Goal: Transaction & Acquisition: Book appointment/travel/reservation

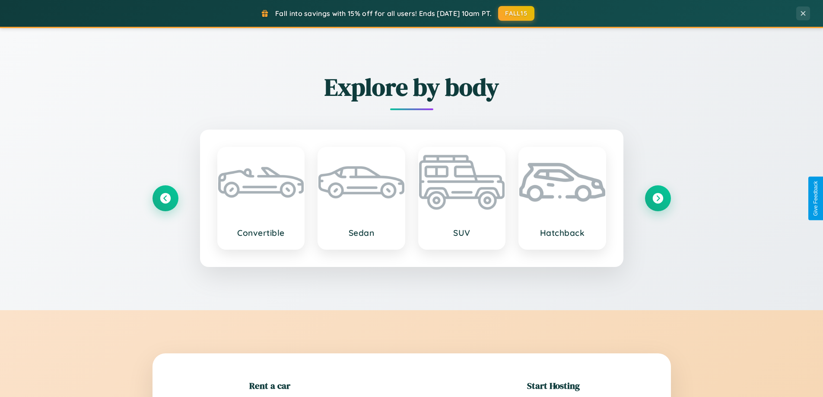
scroll to position [187, 0]
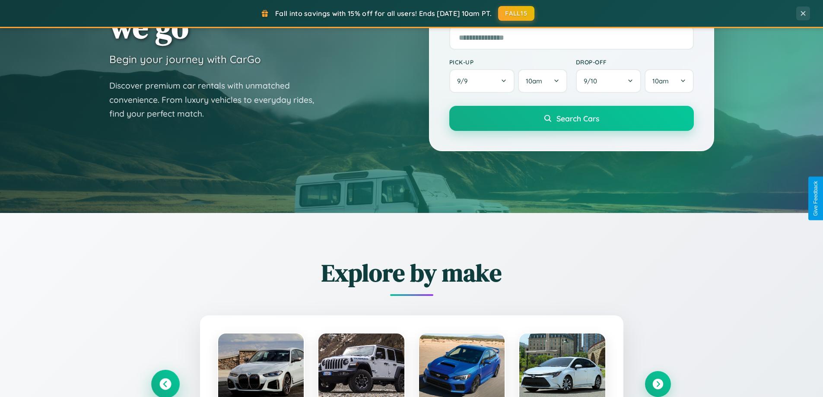
click at [165, 384] on icon at bounding box center [165, 384] width 12 height 12
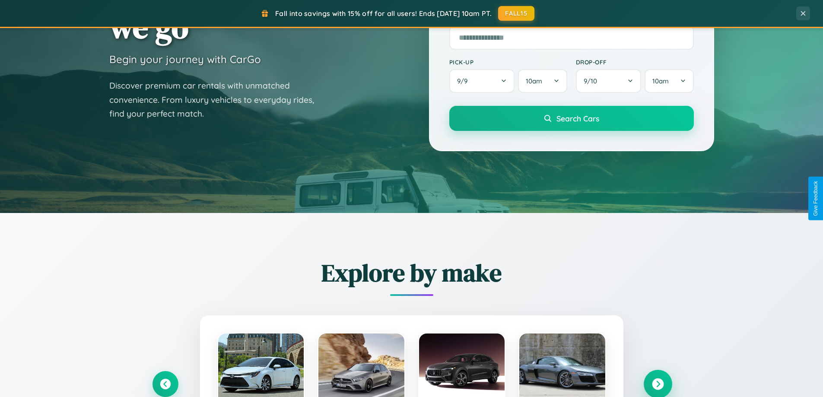
click at [657, 383] on icon at bounding box center [658, 384] width 12 height 12
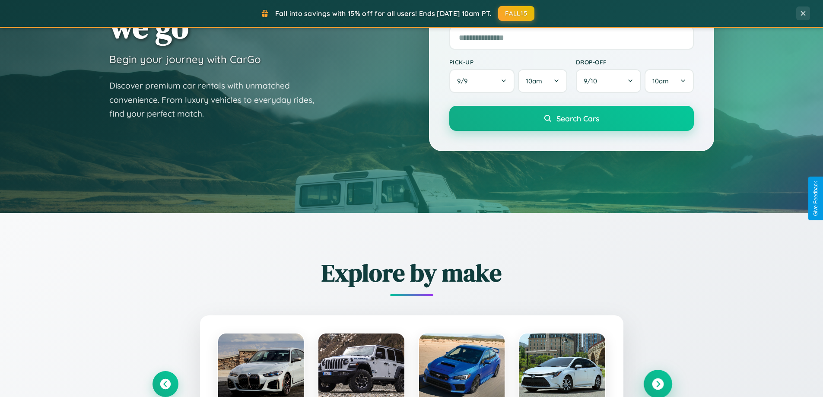
scroll to position [0, 0]
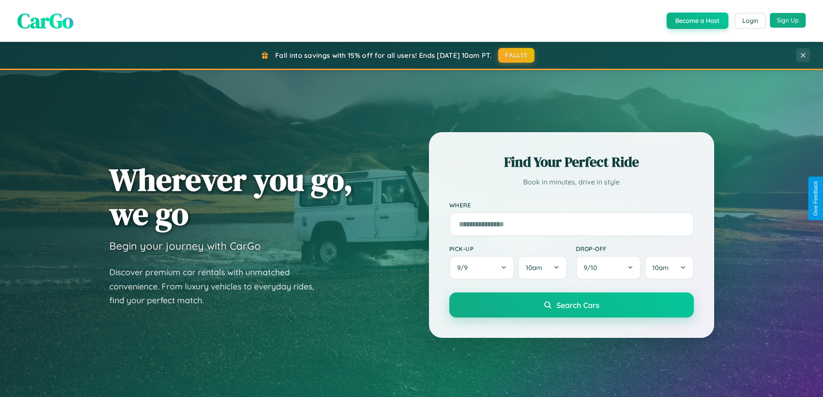
click at [787, 21] on button "Sign Up" at bounding box center [787, 20] width 36 height 15
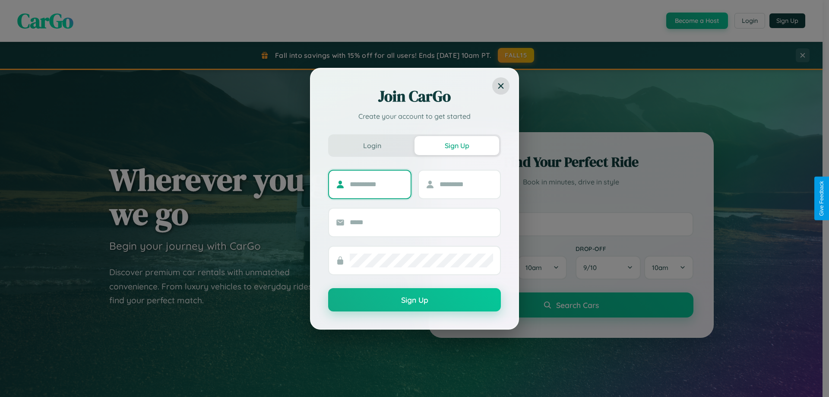
click at [377, 184] on input "text" at bounding box center [377, 184] width 54 height 14
type input "******"
click at [466, 184] on input "text" at bounding box center [467, 184] width 54 height 14
type input "*****"
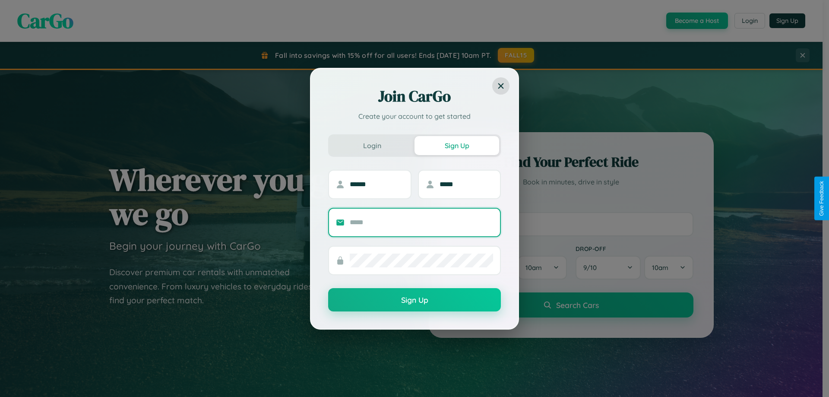
click at [421, 222] on input "text" at bounding box center [421, 222] width 143 height 14
type input "**********"
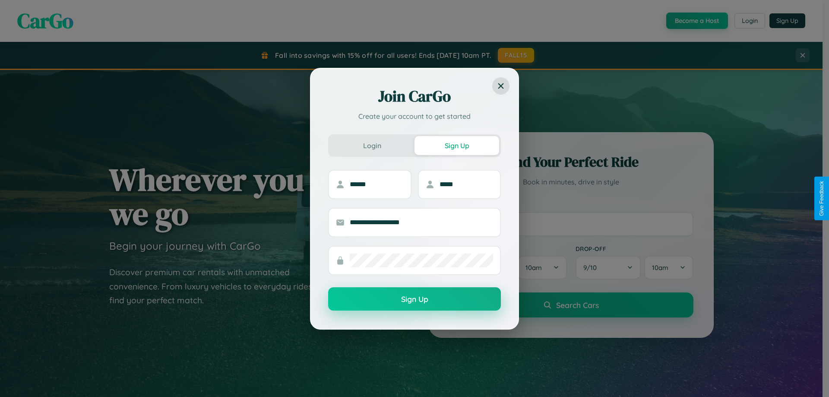
click at [415, 299] on button "Sign Up" at bounding box center [414, 298] width 173 height 23
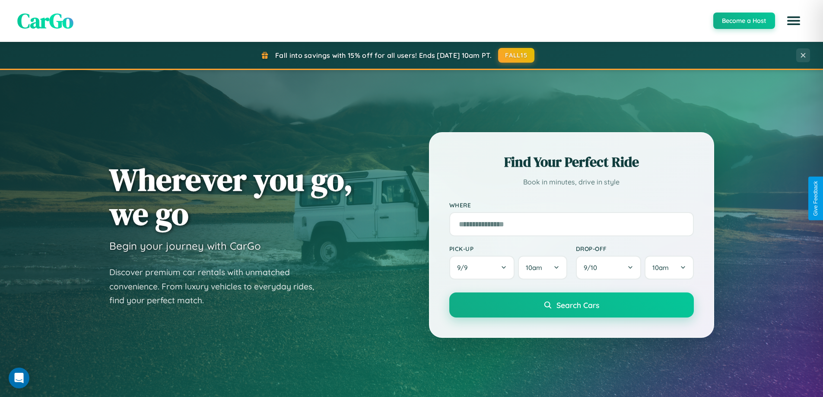
scroll to position [1387, 0]
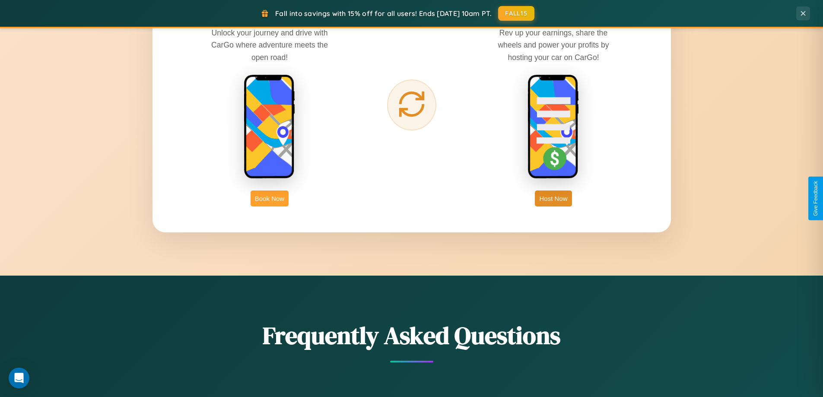
click at [269, 198] on button "Book Now" at bounding box center [269, 198] width 38 height 16
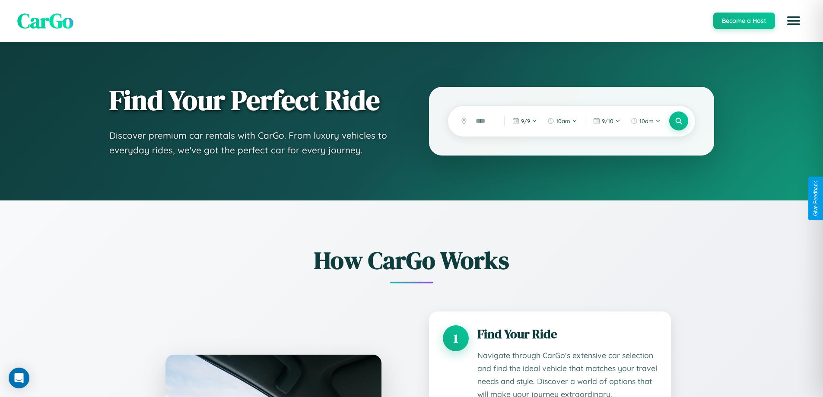
scroll to position [720, 0]
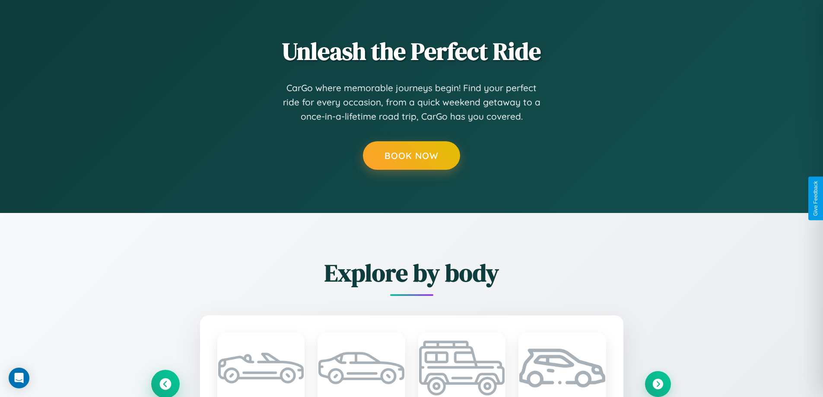
click at [165, 383] on icon at bounding box center [165, 384] width 12 height 12
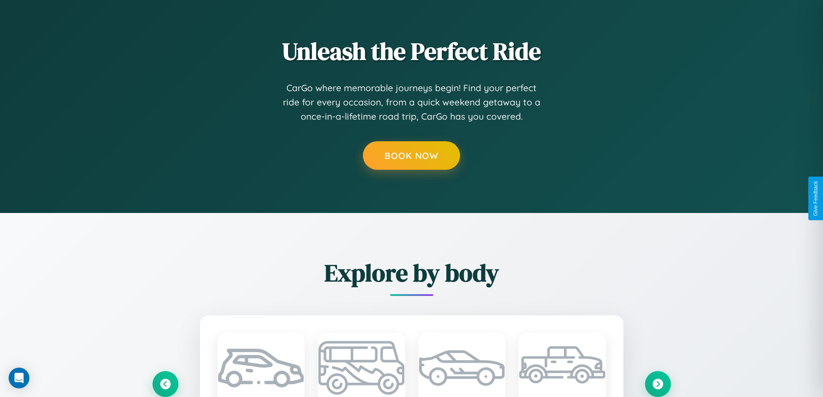
scroll to position [0, 0]
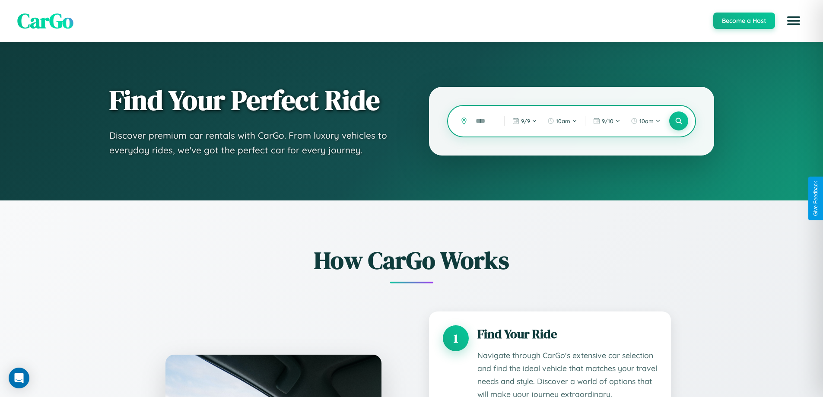
click at [483, 121] on input "text" at bounding box center [483, 121] width 24 height 15
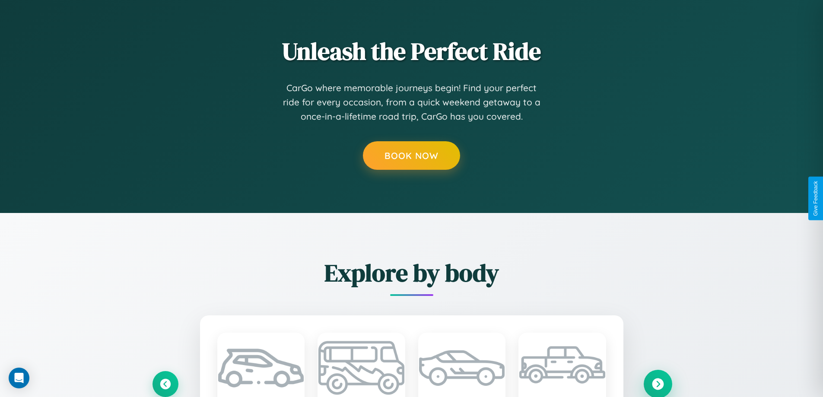
click at [657, 383] on icon at bounding box center [658, 384] width 12 height 12
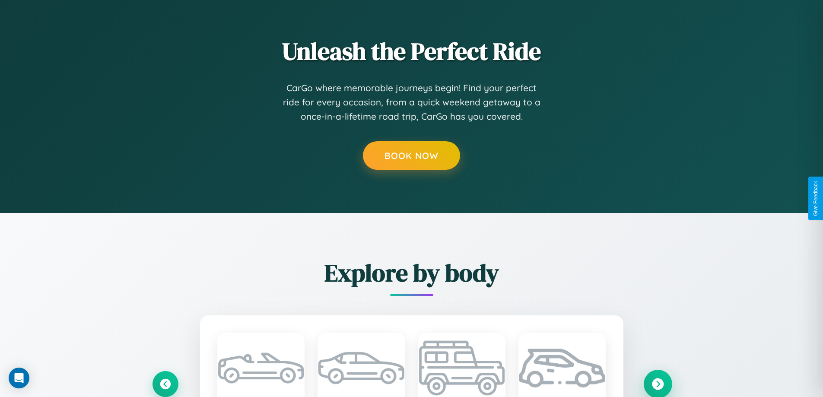
scroll to position [719, 0]
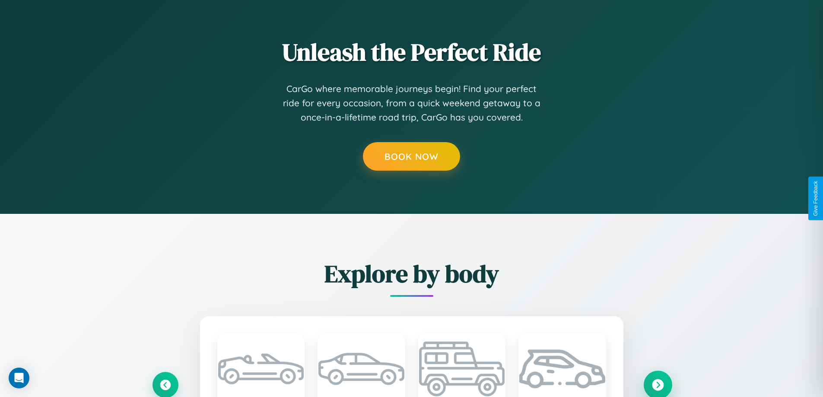
click at [657, 384] on icon at bounding box center [658, 385] width 12 height 12
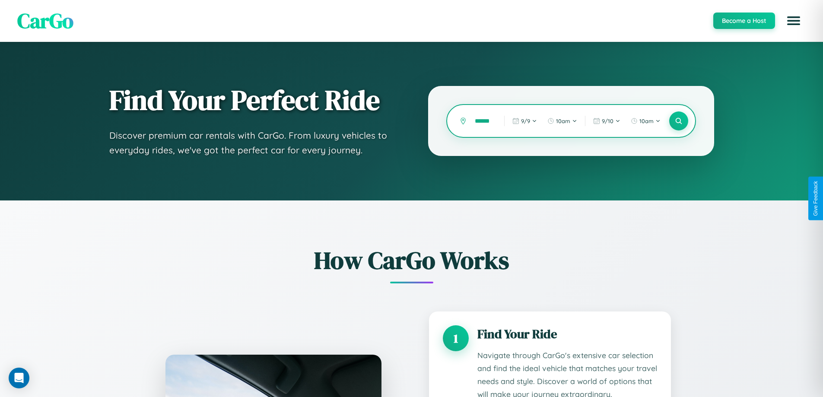
scroll to position [720, 0]
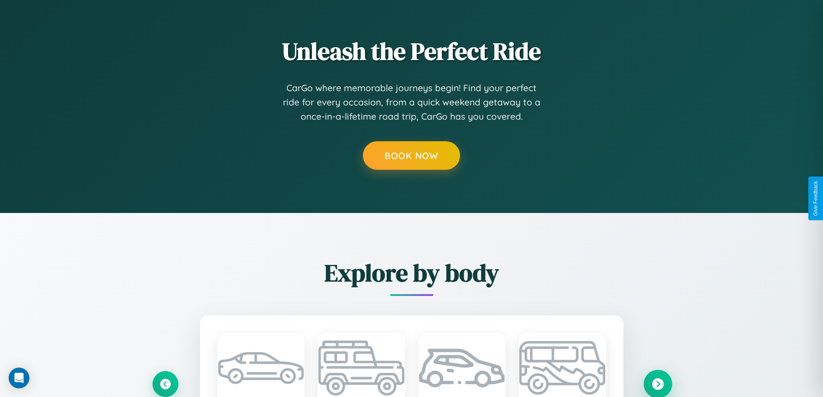
type input "******"
click at [657, 383] on icon at bounding box center [658, 384] width 12 height 12
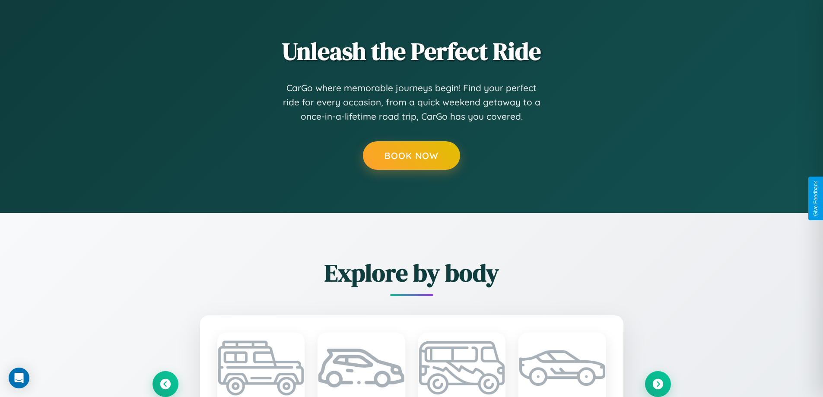
scroll to position [0, 0]
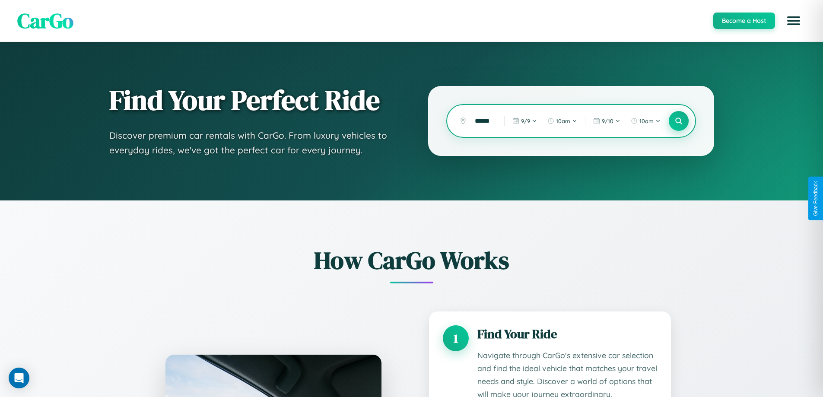
click at [678, 121] on icon at bounding box center [678, 121] width 8 height 8
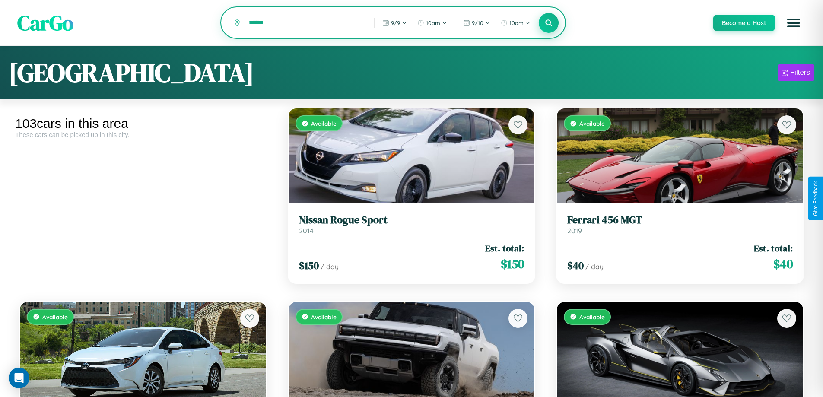
type input "******"
click at [548, 23] on icon at bounding box center [548, 23] width 8 height 8
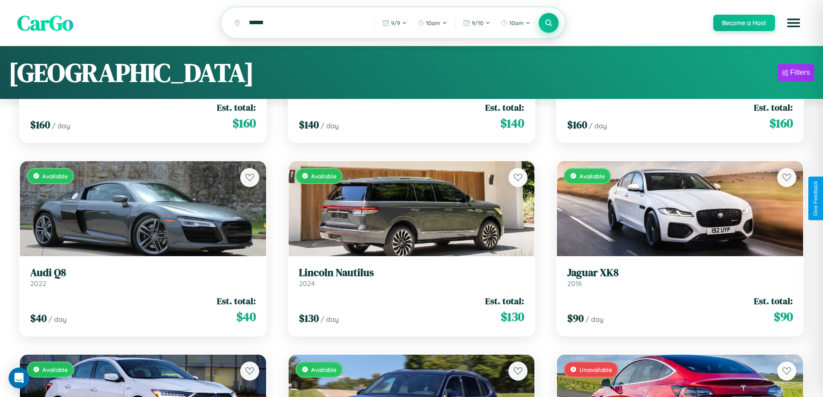
scroll to position [52, 0]
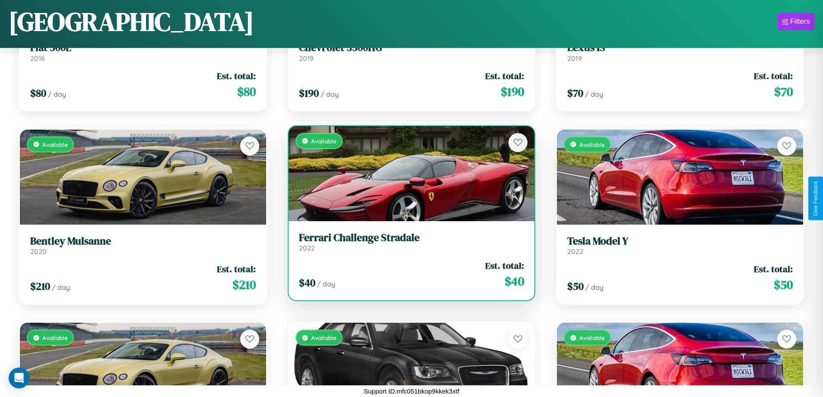
click at [408, 242] on h3 "Ferrari Challenge Stradale" at bounding box center [411, 237] width 225 height 13
